Goal: Task Accomplishment & Management: Use online tool/utility

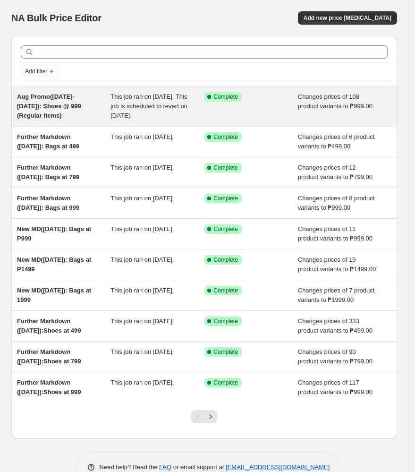
click at [101, 113] on div "Aug Promo([DATE]-[DATE]): Shoes @ 999 (Regular Items)" at bounding box center [64, 106] width 94 height 28
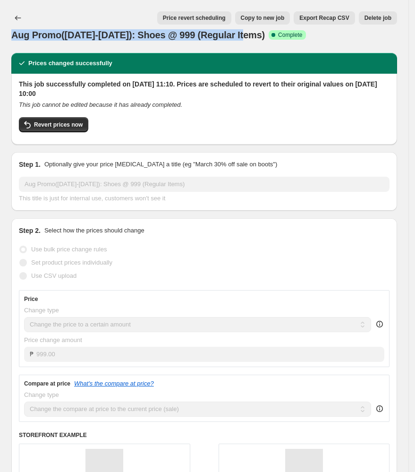
drag, startPoint x: 253, startPoint y: 35, endPoint x: 3, endPoint y: 37, distance: 249.5
copy span "Aug Promo([DATE]-[DATE]): Shoes @ 999 (Regular Items)"
click at [22, 17] on icon "Price change jobs" at bounding box center [17, 17] width 9 height 9
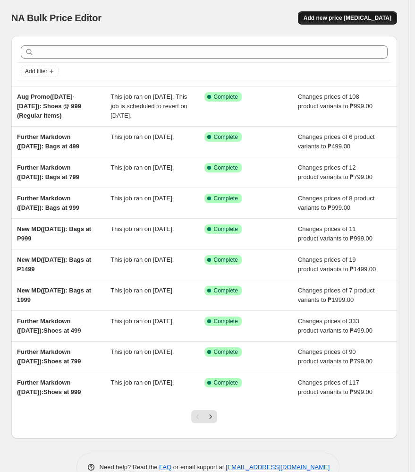
click at [355, 17] on span "Add new price [MEDICAL_DATA]" at bounding box center [348, 18] width 88 height 8
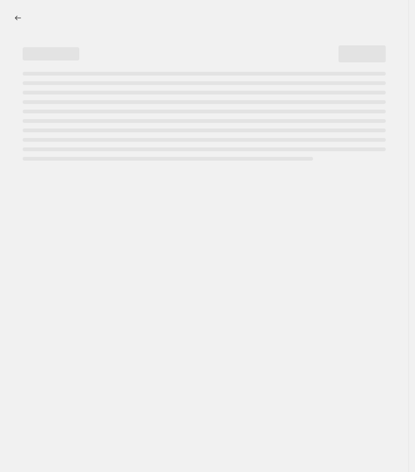
select select "percentage"
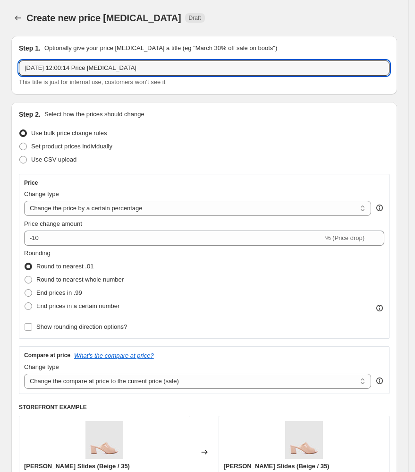
drag, startPoint x: 214, startPoint y: 71, endPoint x: -302, endPoint y: 64, distance: 516.1
click at [0, 64] on html "Home Settings Plans Skip to content Create new price [MEDICAL_DATA]. This page …" at bounding box center [207, 236] width 415 height 472
paste input "Aug Promo([DATE]-[DATE]): Shoes @ 999 (Regular Items)"
click at [172, 126] on div "Step 2. Select how the prices should change Use bulk price change rules Set pro…" at bounding box center [204, 317] width 371 height 414
drag, startPoint x: 89, startPoint y: 70, endPoint x: 74, endPoint y: 70, distance: 15.6
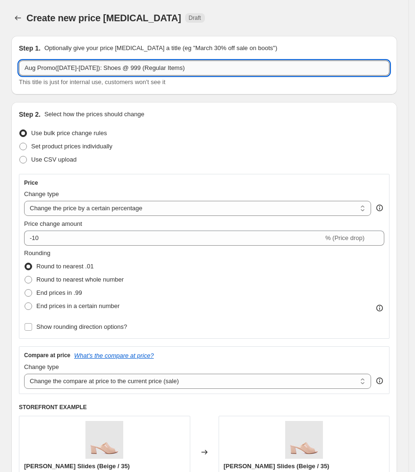
click at [74, 70] on input "Aug Promo([DATE]-[DATE]): Shoes @ 999 (Regular Items)" at bounding box center [204, 67] width 371 height 15
click at [77, 66] on input "Aug Promo(Aug 127-[DATE]): Shoes @ 999 (Regular Items)" at bounding box center [204, 67] width 371 height 15
drag, startPoint x: 56, startPoint y: 66, endPoint x: -18, endPoint y: 67, distance: 73.7
click at [0, 67] on html "Home Settings Plans Skip to content Create new price [MEDICAL_DATA]. This page …" at bounding box center [207, 236] width 415 height 472
type input "9.9 Sale ([DATE]-[DATE]): Shoes @ 999 (Regular Items)"
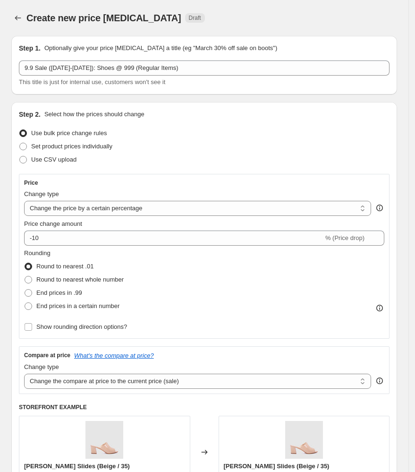
click at [186, 114] on div "Step 2. Select how the prices should change" at bounding box center [204, 114] width 371 height 9
click at [198, 160] on div "Use CSV upload" at bounding box center [204, 159] width 371 height 13
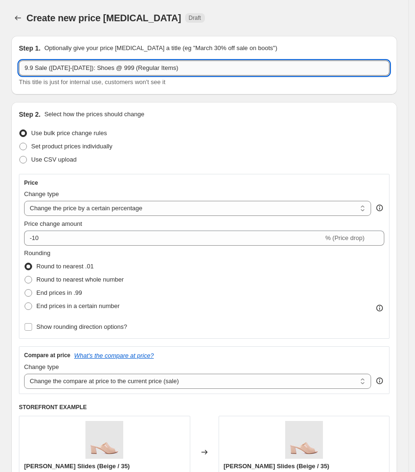
drag, startPoint x: 142, startPoint y: 65, endPoint x: 103, endPoint y: 68, distance: 38.9
click at [103, 68] on input "9.9 Sale ([DATE]-[DATE]): Shoes @ 999 (Regular Items)" at bounding box center [204, 67] width 371 height 15
